Goal: Browse casually: Explore the website without a specific task or goal

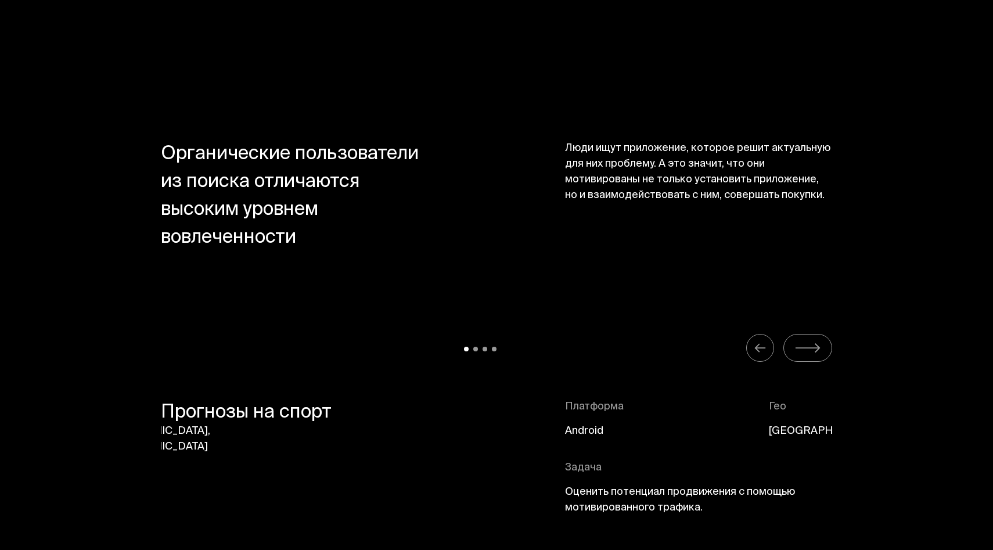
scroll to position [4958, 0]
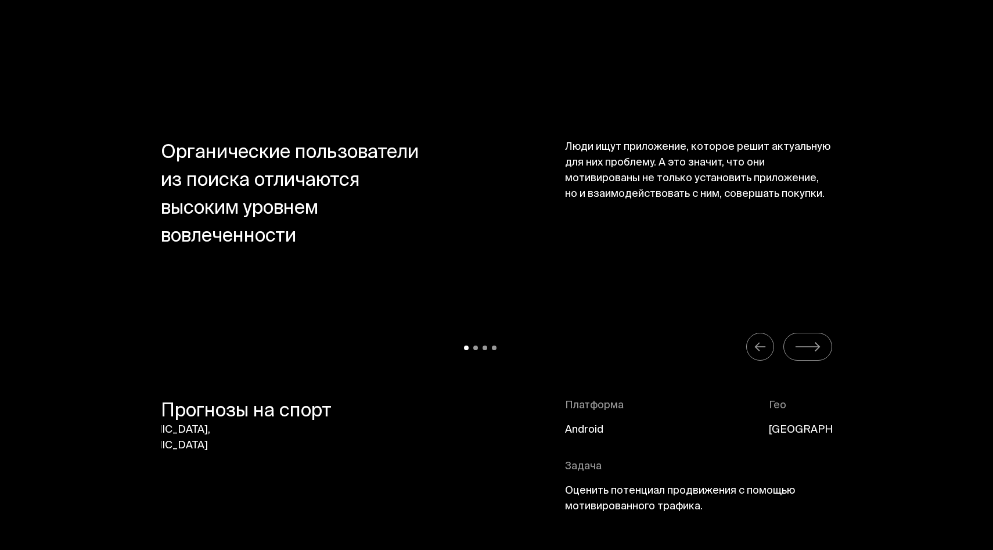
click at [801, 340] on icon "Carousel Navigation" at bounding box center [807, 347] width 27 height 15
click at [767, 348] on button "Carousel Navigation" at bounding box center [760, 347] width 28 height 28
click at [808, 350] on icon "Carousel Navigation" at bounding box center [807, 347] width 27 height 15
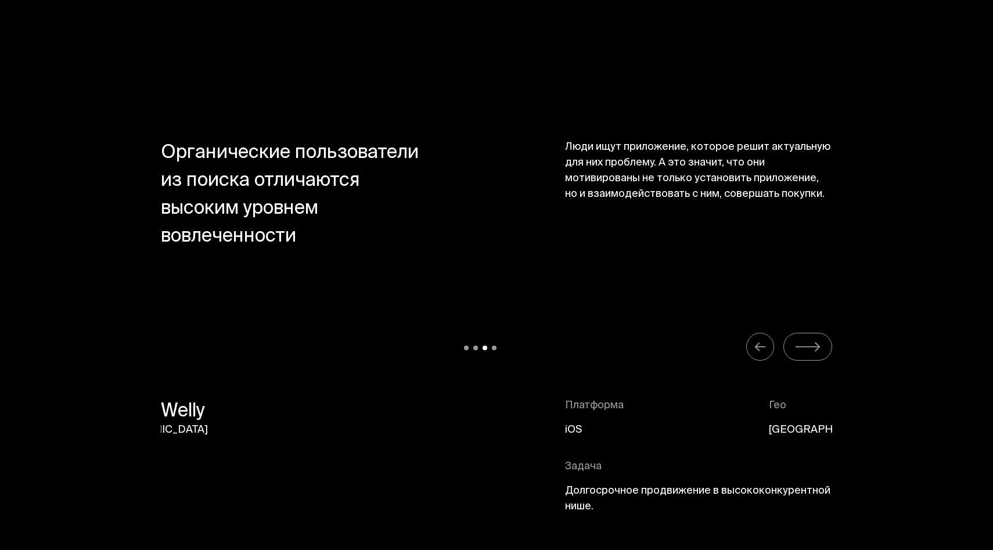
click at [808, 350] on icon "Carousel Navigation" at bounding box center [807, 347] width 27 height 15
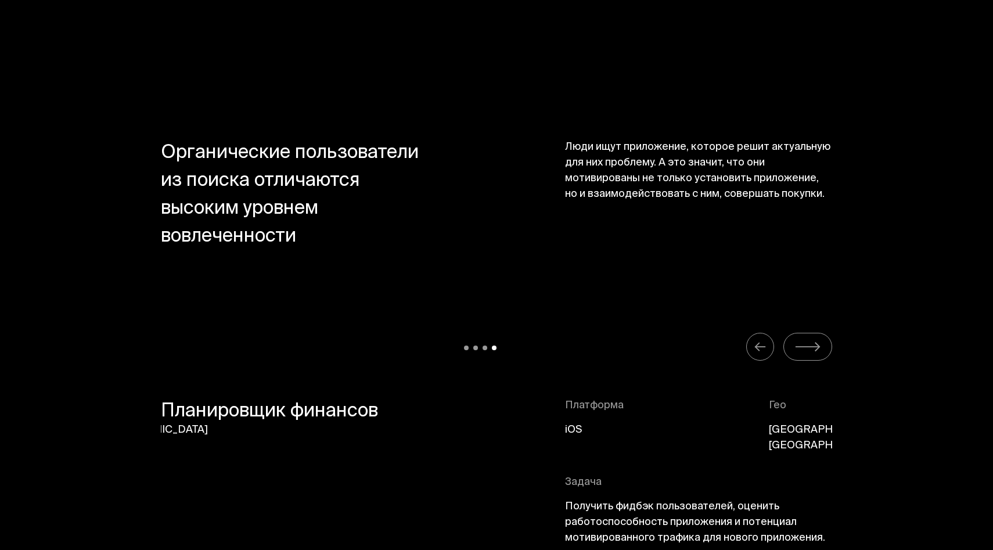
click at [808, 350] on icon "Carousel Navigation" at bounding box center [807, 347] width 27 height 15
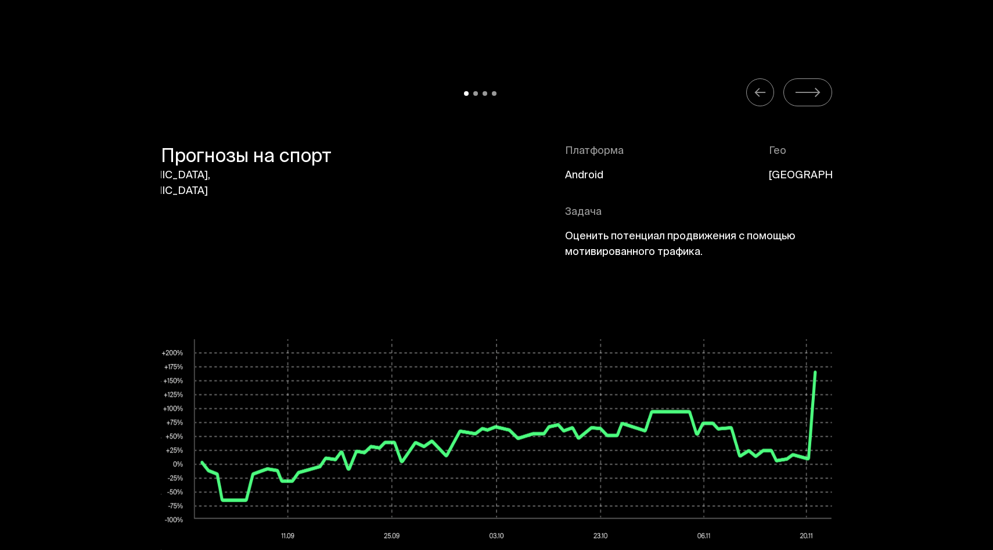
scroll to position [5215, 0]
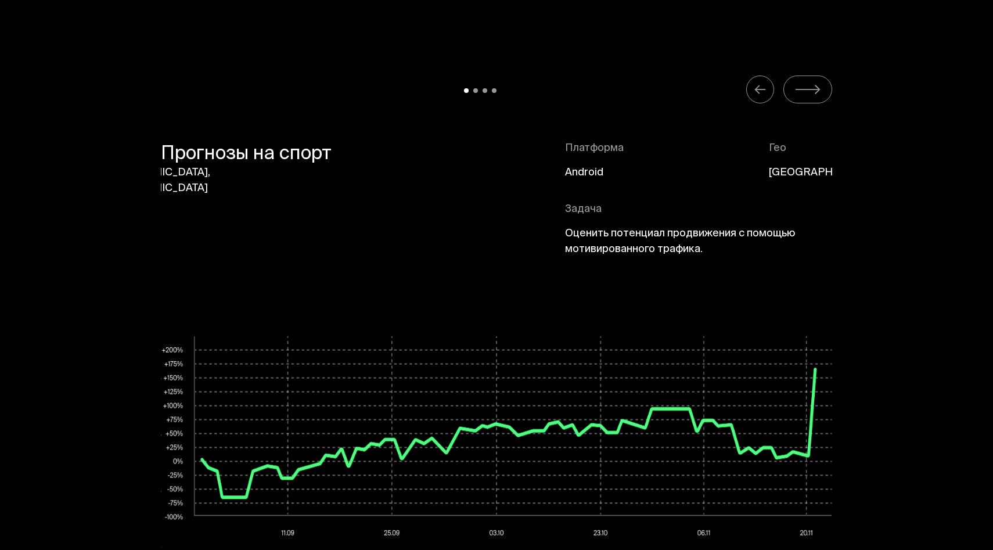
click at [764, 91] on icon "Carousel Navigation" at bounding box center [760, 89] width 13 height 15
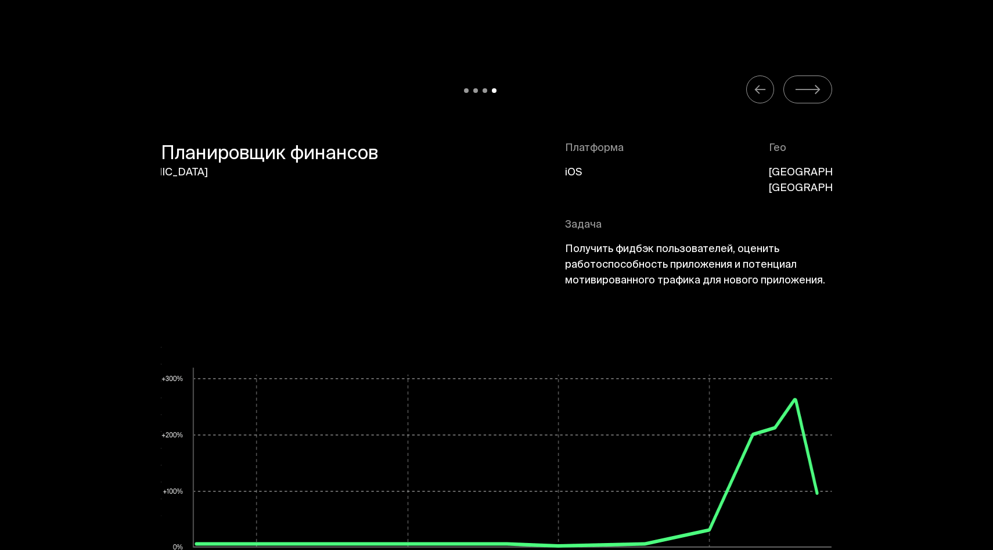
click at [764, 91] on icon "Carousel Navigation" at bounding box center [760, 89] width 13 height 15
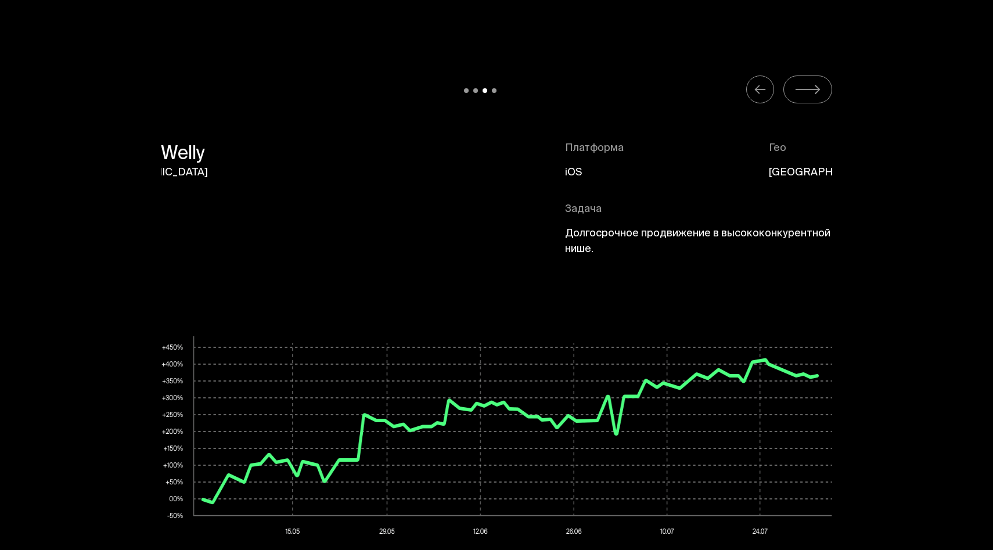
click at [764, 91] on icon "Carousel Navigation" at bounding box center [760, 89] width 13 height 15
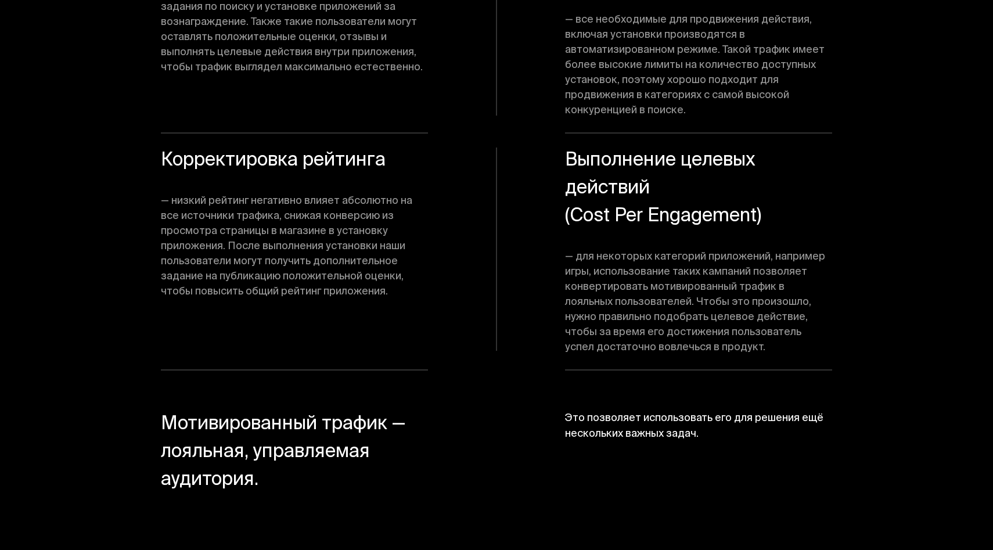
scroll to position [6981, 0]
